Goal: Task Accomplishment & Management: Manage account settings

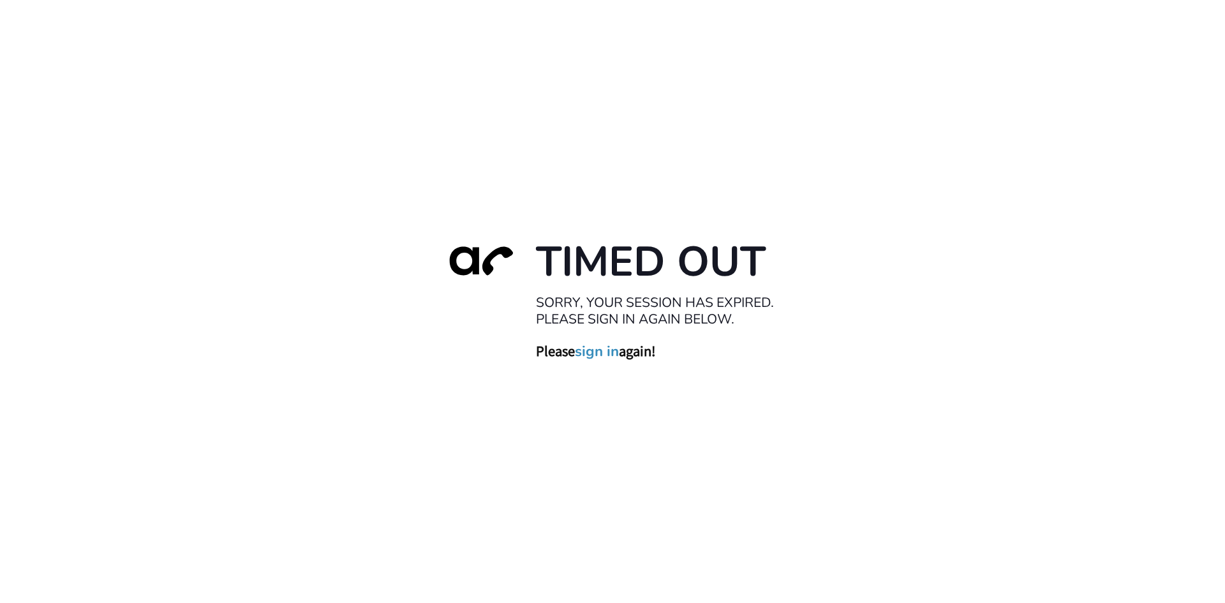
click at [600, 349] on link "sign in" at bounding box center [597, 351] width 44 height 18
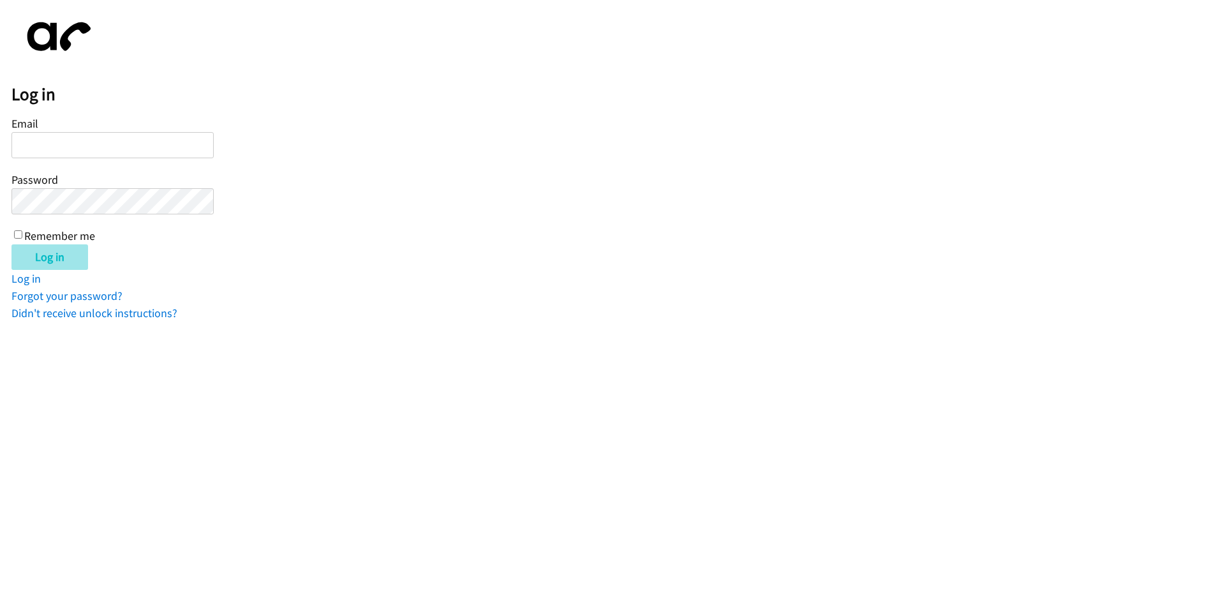
type input "[EMAIL_ADDRESS][DOMAIN_NAME]"
click at [40, 264] on input "Log in" at bounding box center [49, 257] width 77 height 26
